Goal: Task Accomplishment & Management: Manage account settings

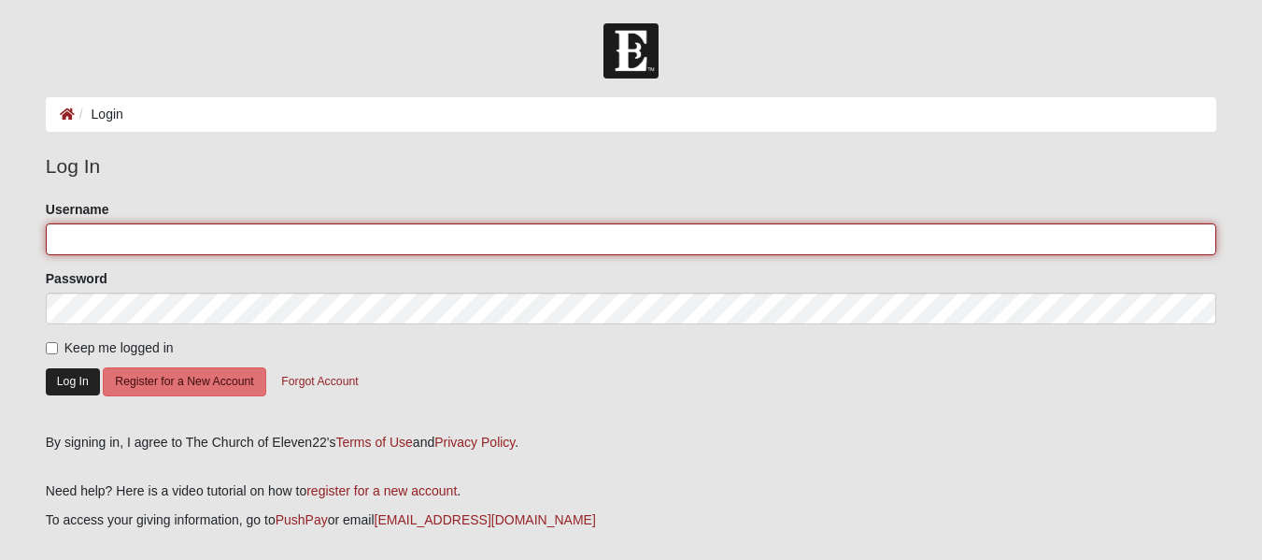
type input "akruseil"
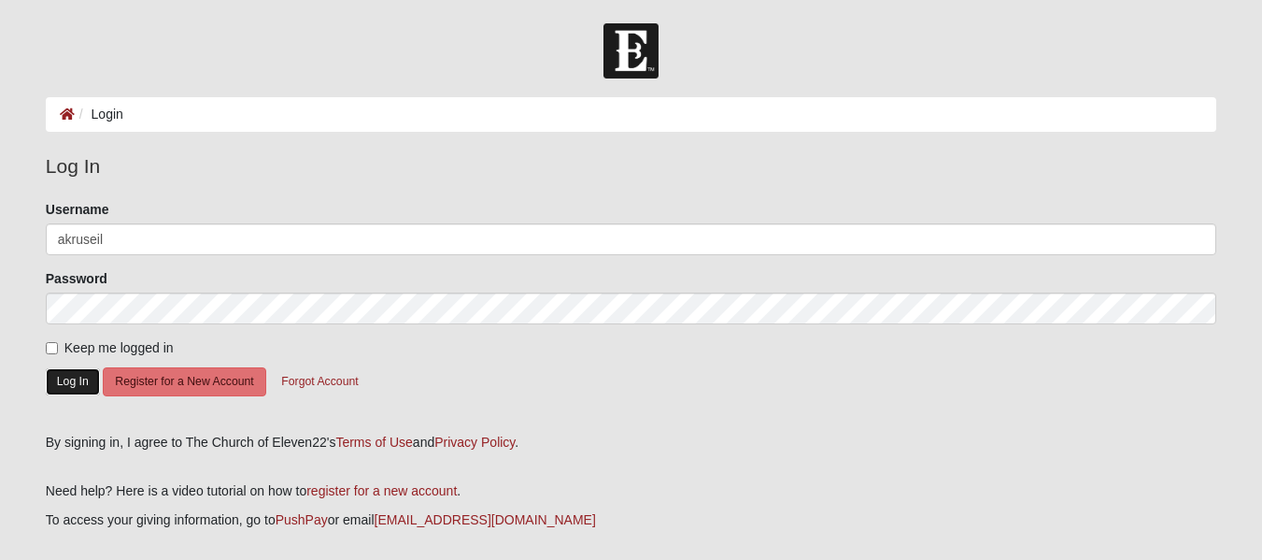
click at [78, 370] on button "Log In" at bounding box center [73, 381] width 54 height 27
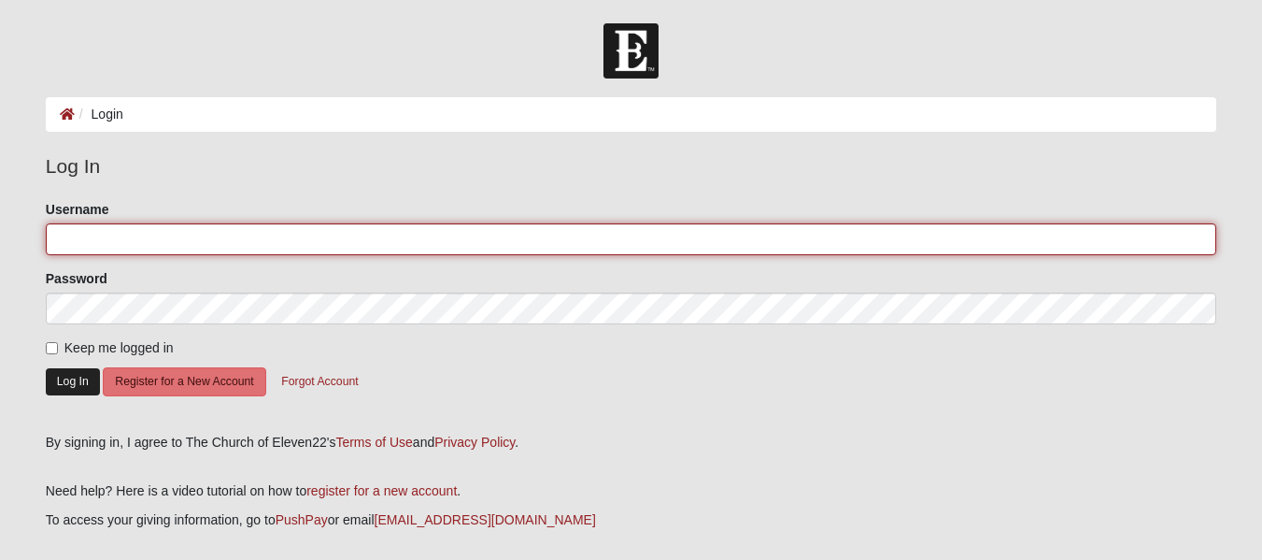
type input "akruseil"
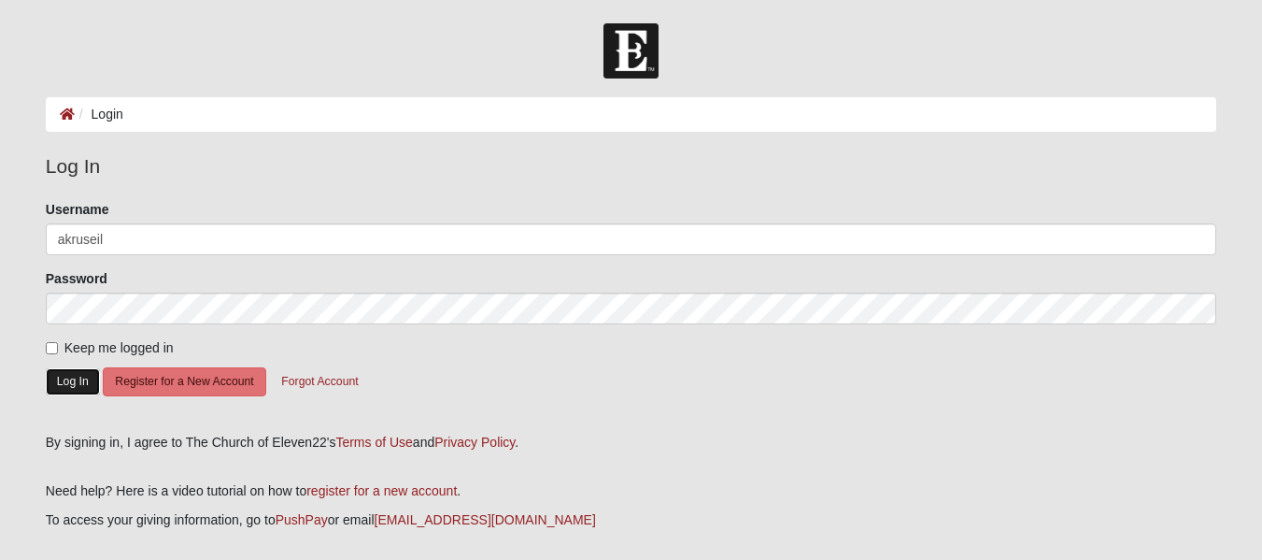
click at [77, 377] on button "Log In" at bounding box center [73, 381] width 54 height 27
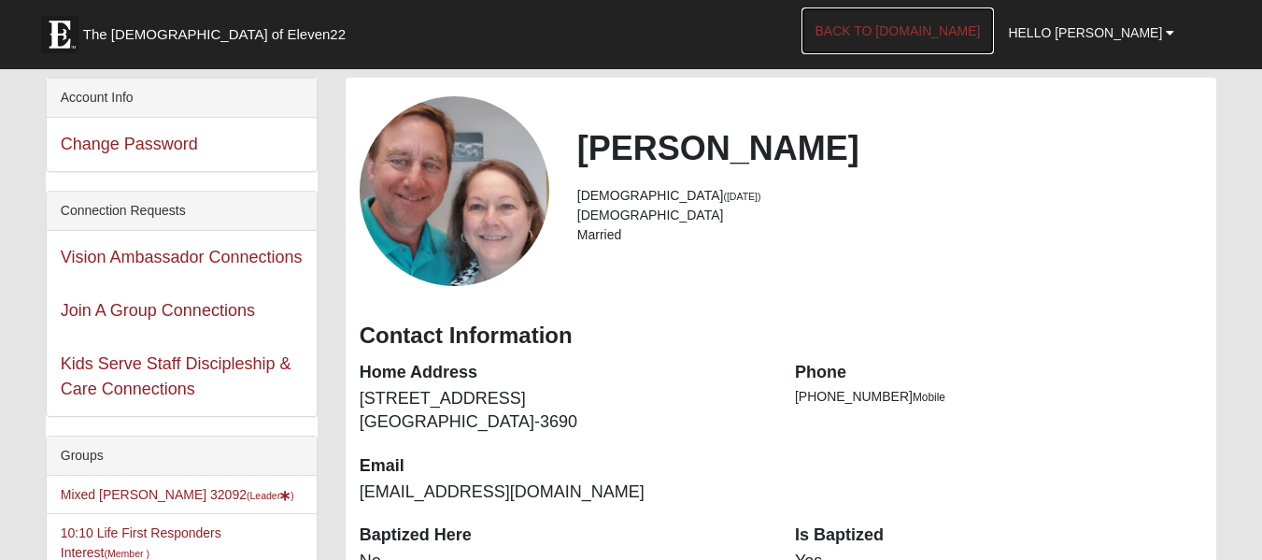
click at [902, 31] on link "Back to COE22.com" at bounding box center [898, 30] width 193 height 47
click at [956, 35] on link "Back to COE22.com" at bounding box center [898, 30] width 193 height 47
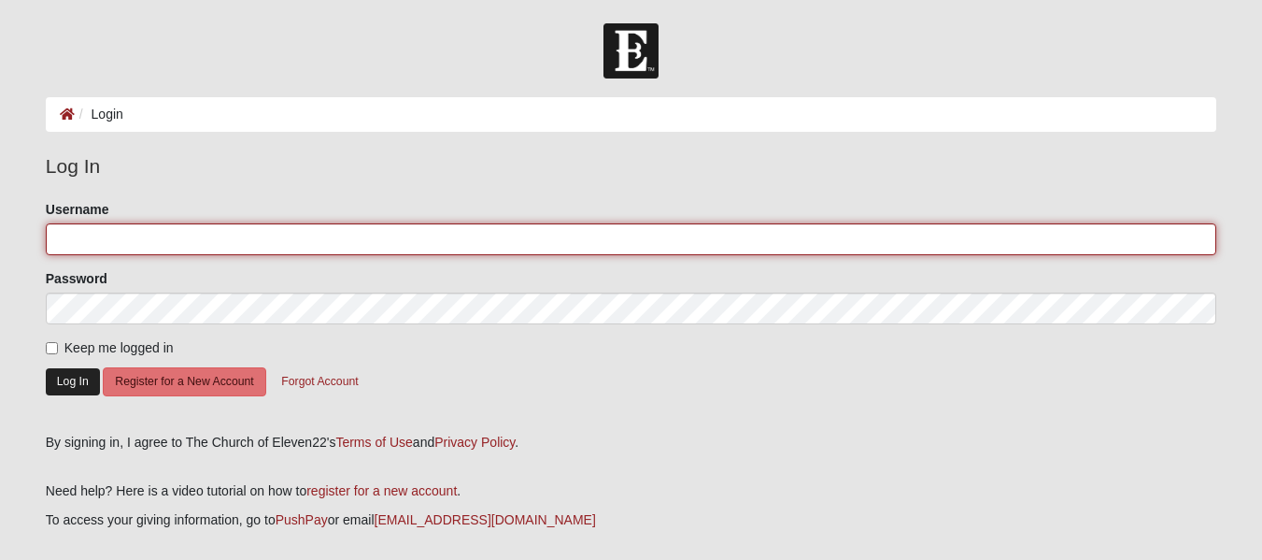
type input "akruseil"
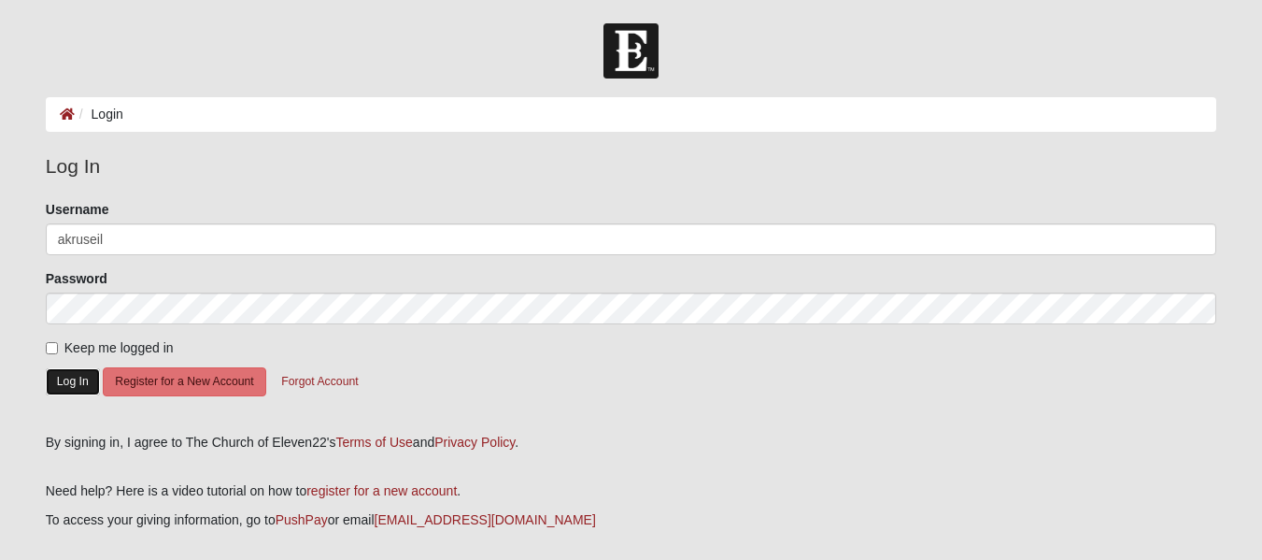
click at [78, 377] on button "Log In" at bounding box center [73, 381] width 54 height 27
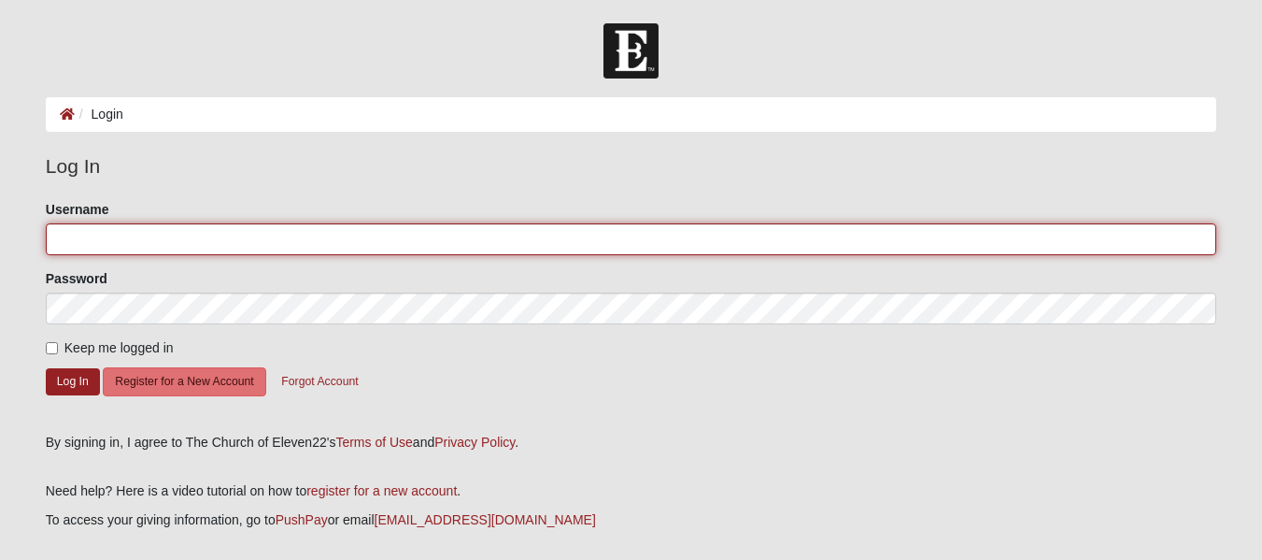
type input "akruseil"
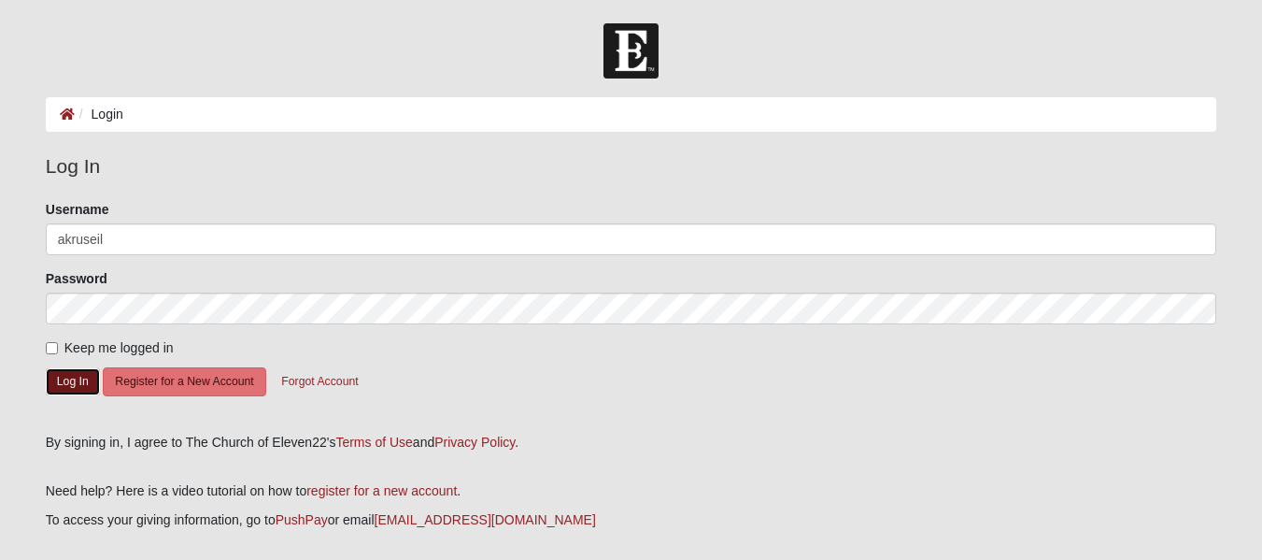
click at [78, 377] on button "Log In" at bounding box center [73, 381] width 54 height 27
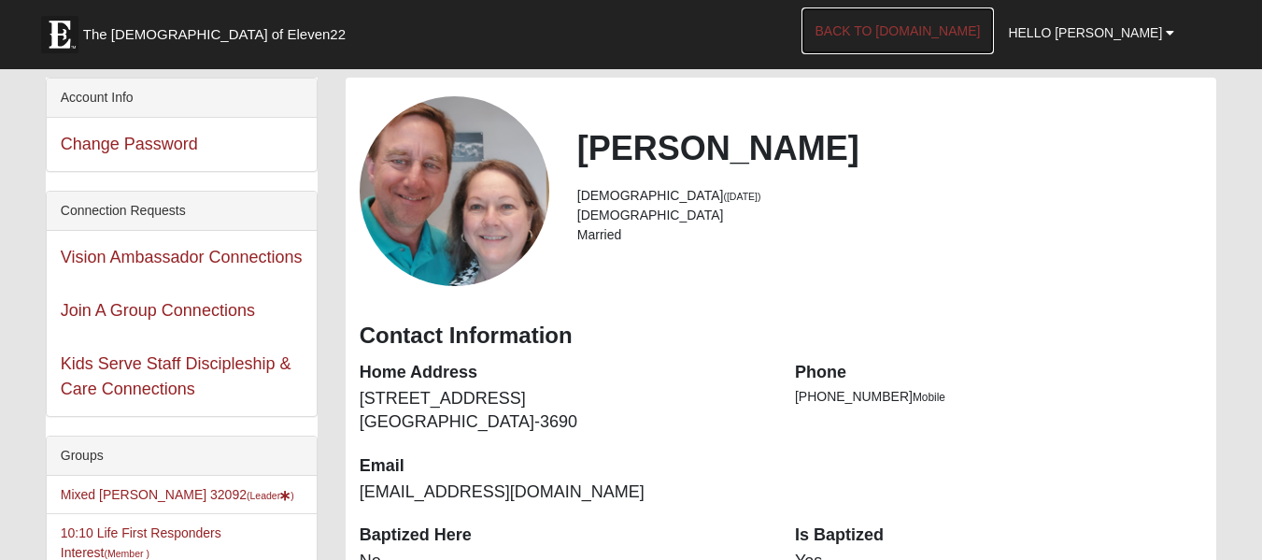
click at [982, 29] on link "Back to COE22.com" at bounding box center [898, 30] width 193 height 47
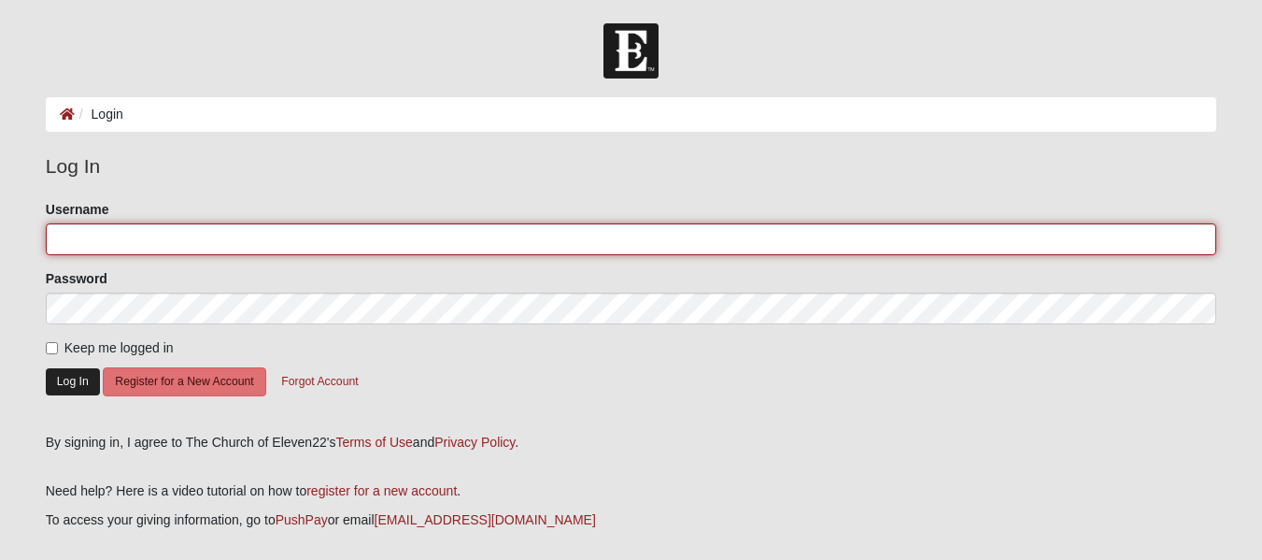
type input "akruseil"
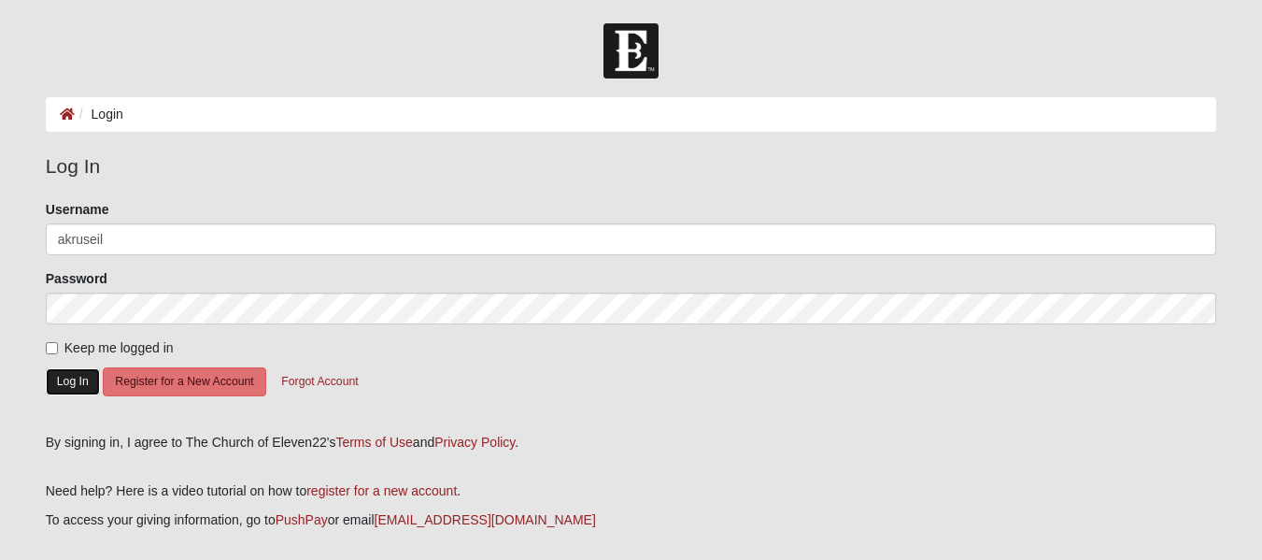
click at [79, 385] on button "Log In" at bounding box center [73, 381] width 54 height 27
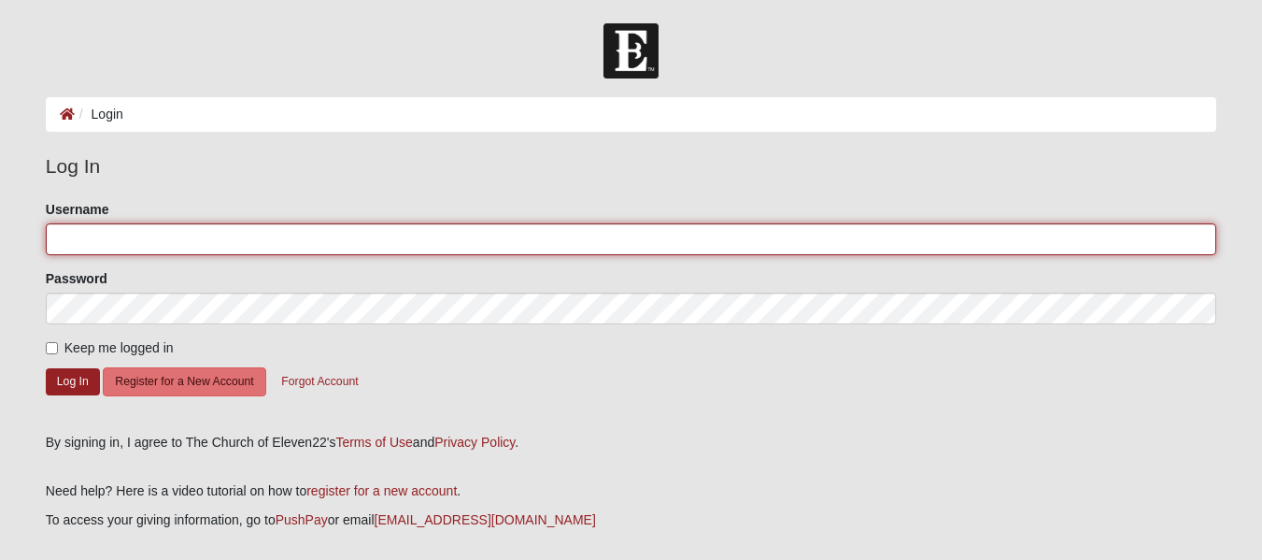
type input "akruseil"
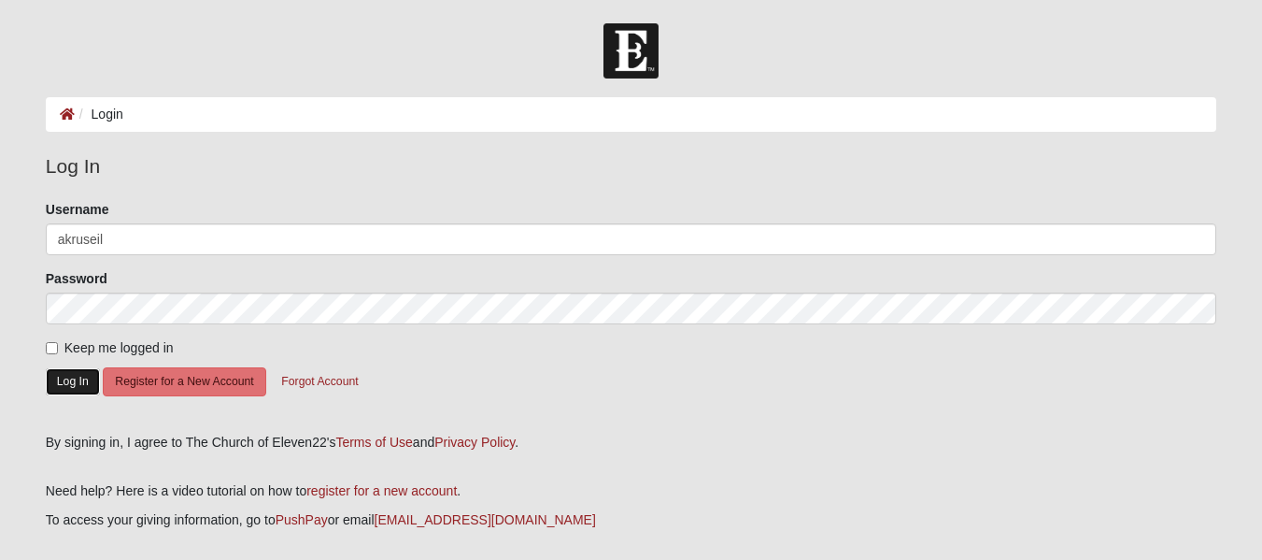
drag, startPoint x: 0, startPoint y: 0, endPoint x: 79, endPoint y: 385, distance: 393.0
click at [79, 385] on button "Log In" at bounding box center [73, 381] width 54 height 27
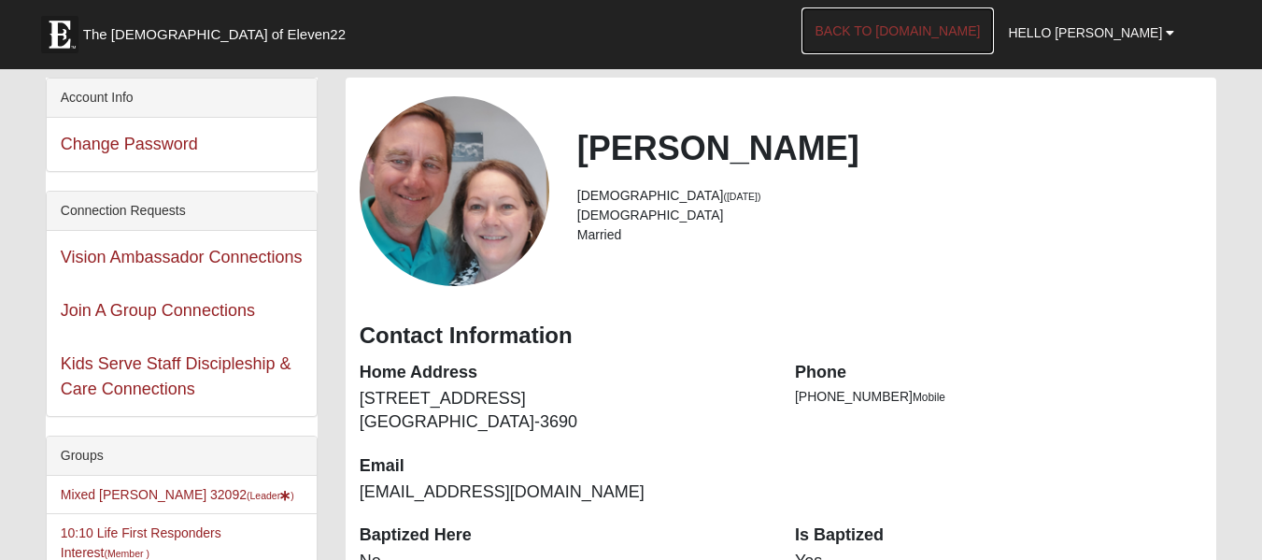
click at [976, 26] on link "Back to [DOMAIN_NAME]" at bounding box center [898, 30] width 193 height 47
